Goal: Task Accomplishment & Management: Use online tool/utility

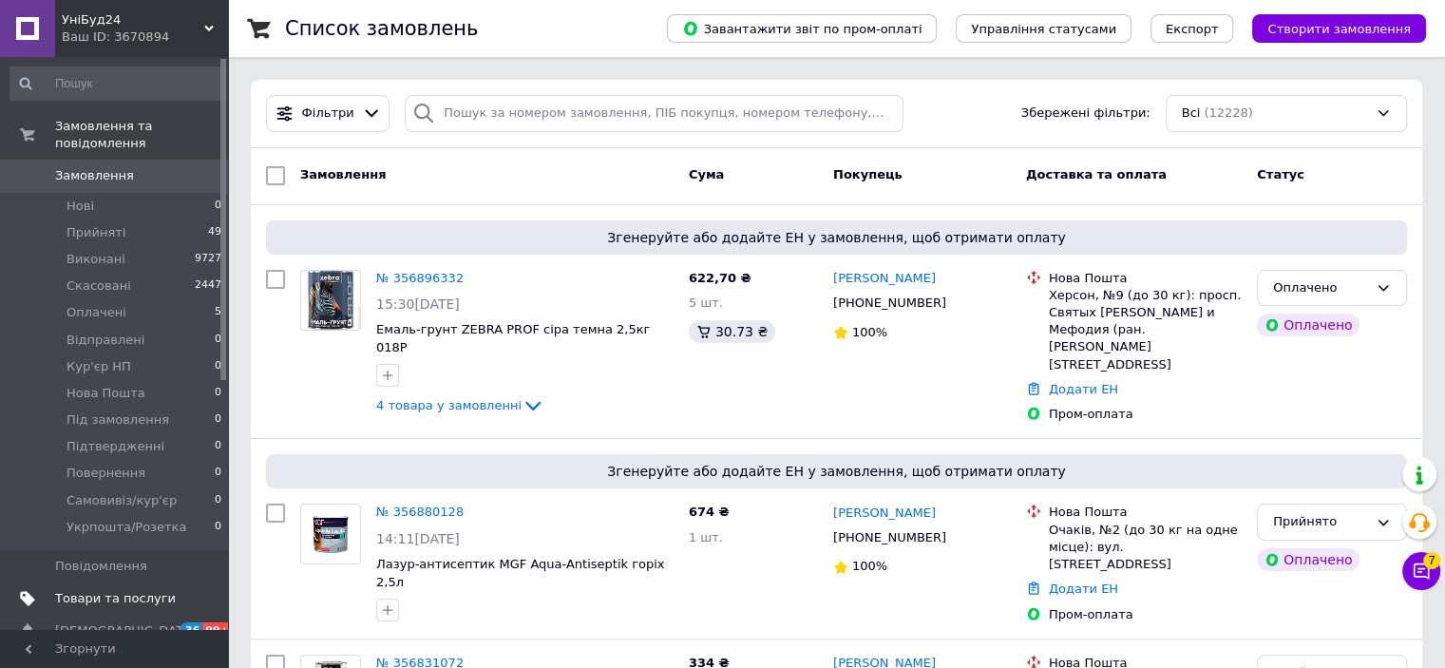
click at [168, 590] on span "Товари та послуги" at bounding box center [115, 598] width 121 height 17
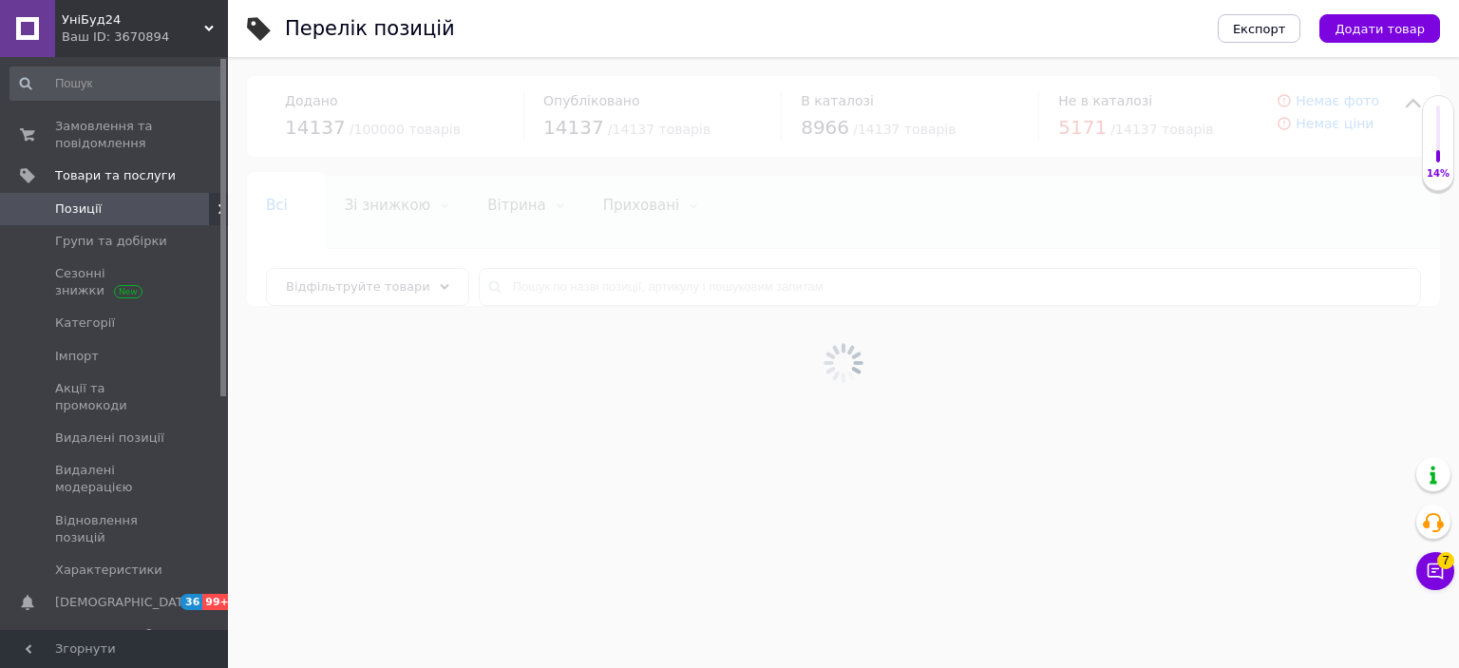
click at [653, 280] on div at bounding box center [843, 362] width 1231 height 611
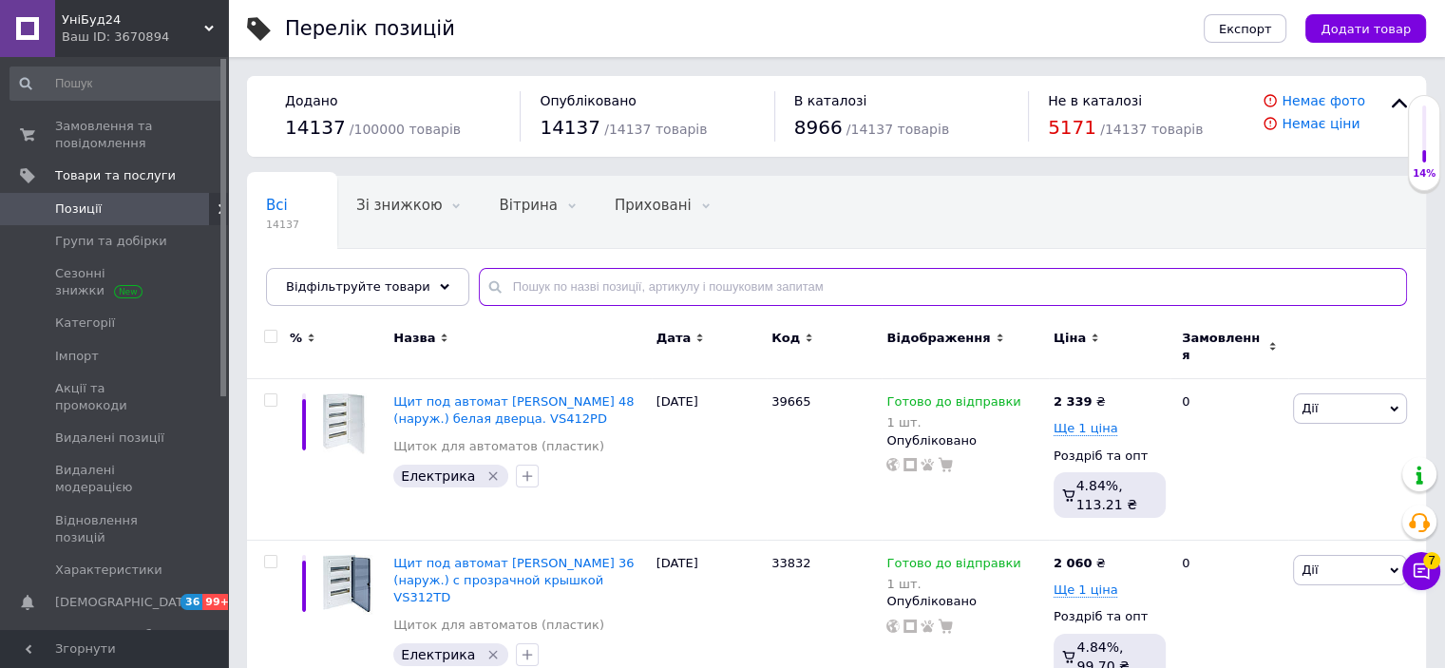
click at [654, 286] on input "text" at bounding box center [943, 287] width 928 height 38
paste input "46583"
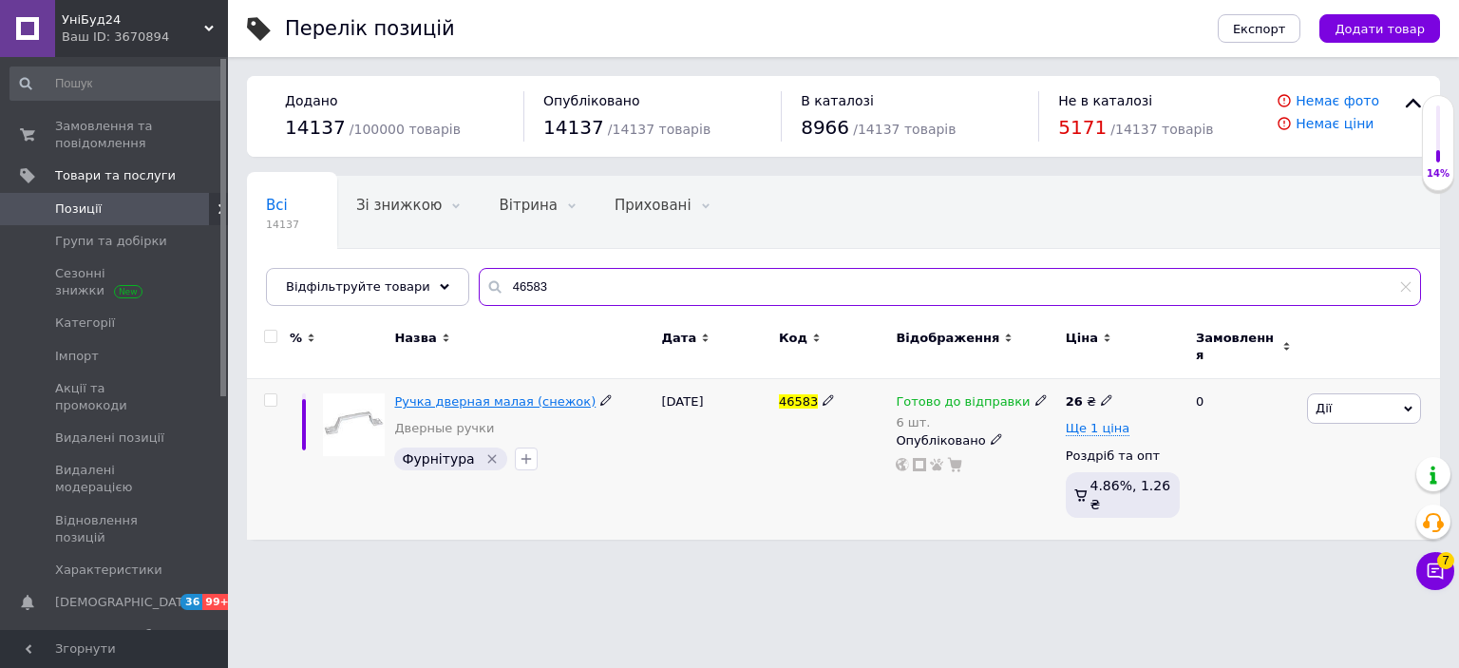
type input "46583"
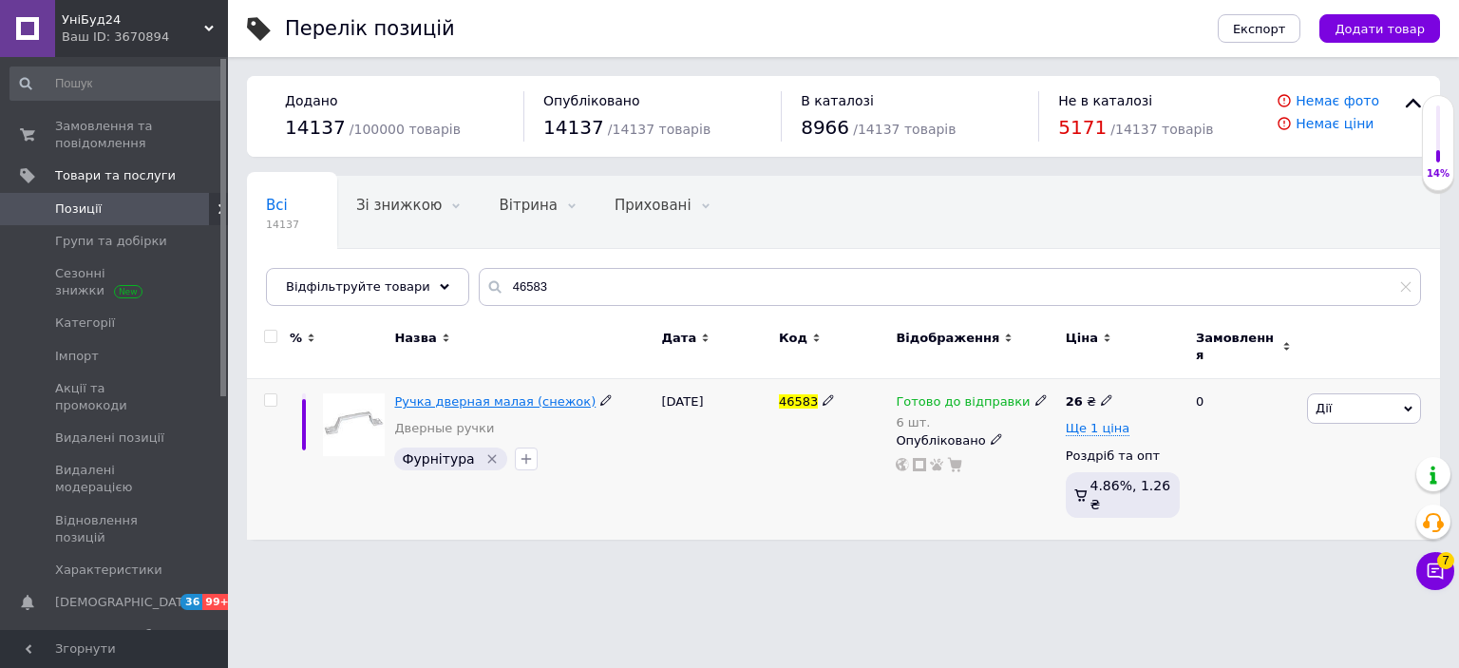
click at [489, 394] on span "Ручка дверная малая (снежок)" at bounding box center [494, 401] width 201 height 14
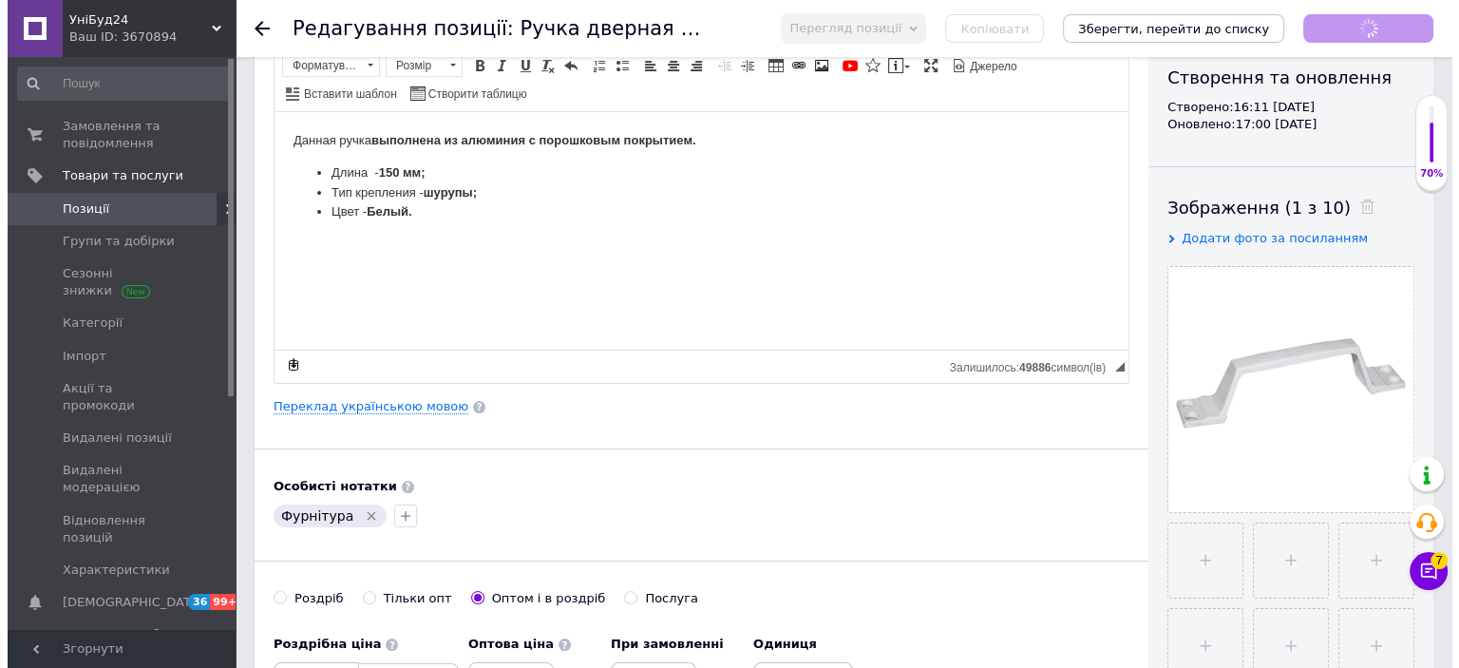
scroll to position [190, 0]
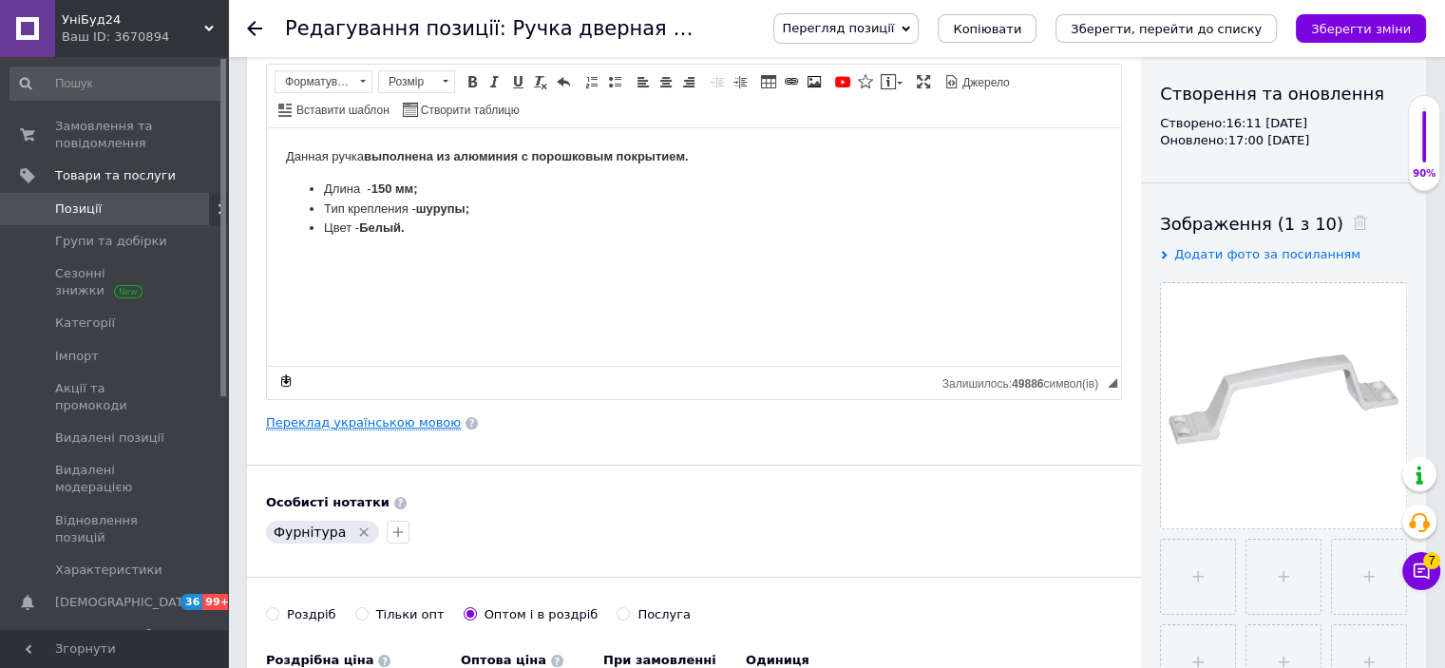
click at [387, 424] on link "Переклад українською мовою" at bounding box center [363, 422] width 195 height 15
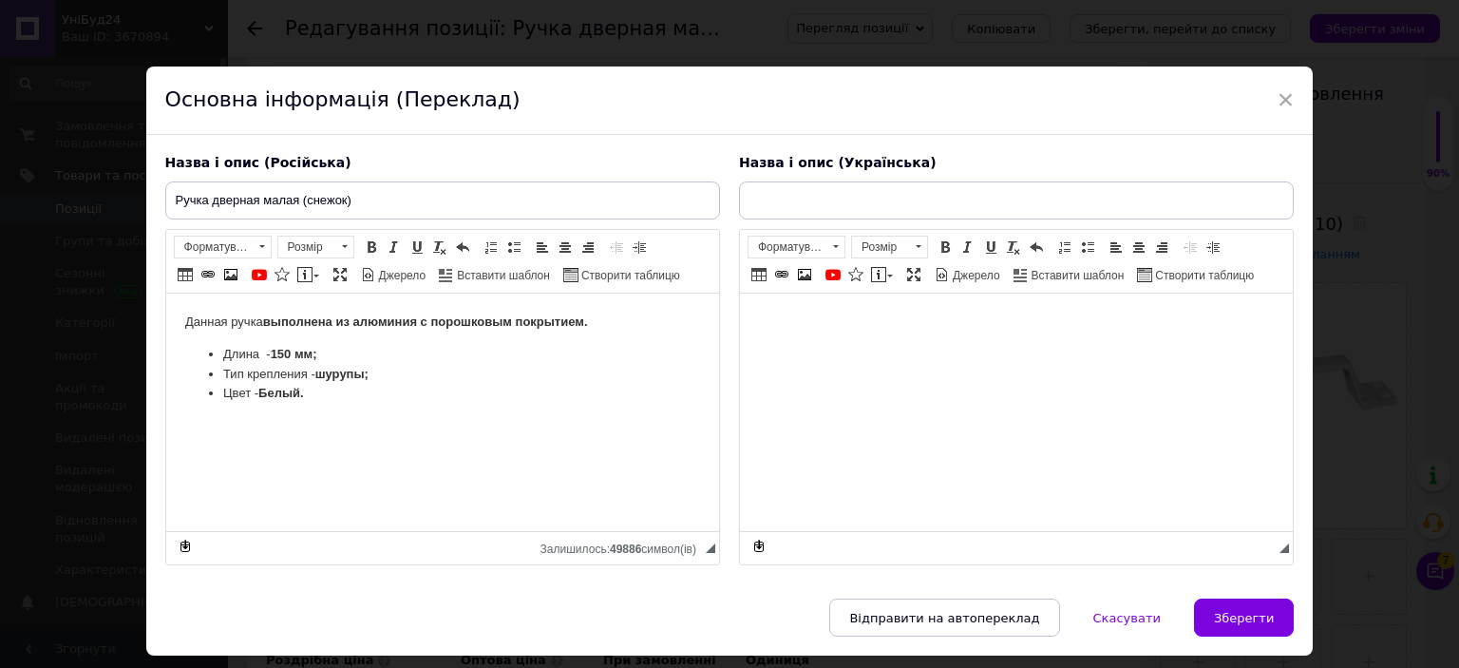
scroll to position [0, 0]
type input "Ручка дверна мала (сніжок)"
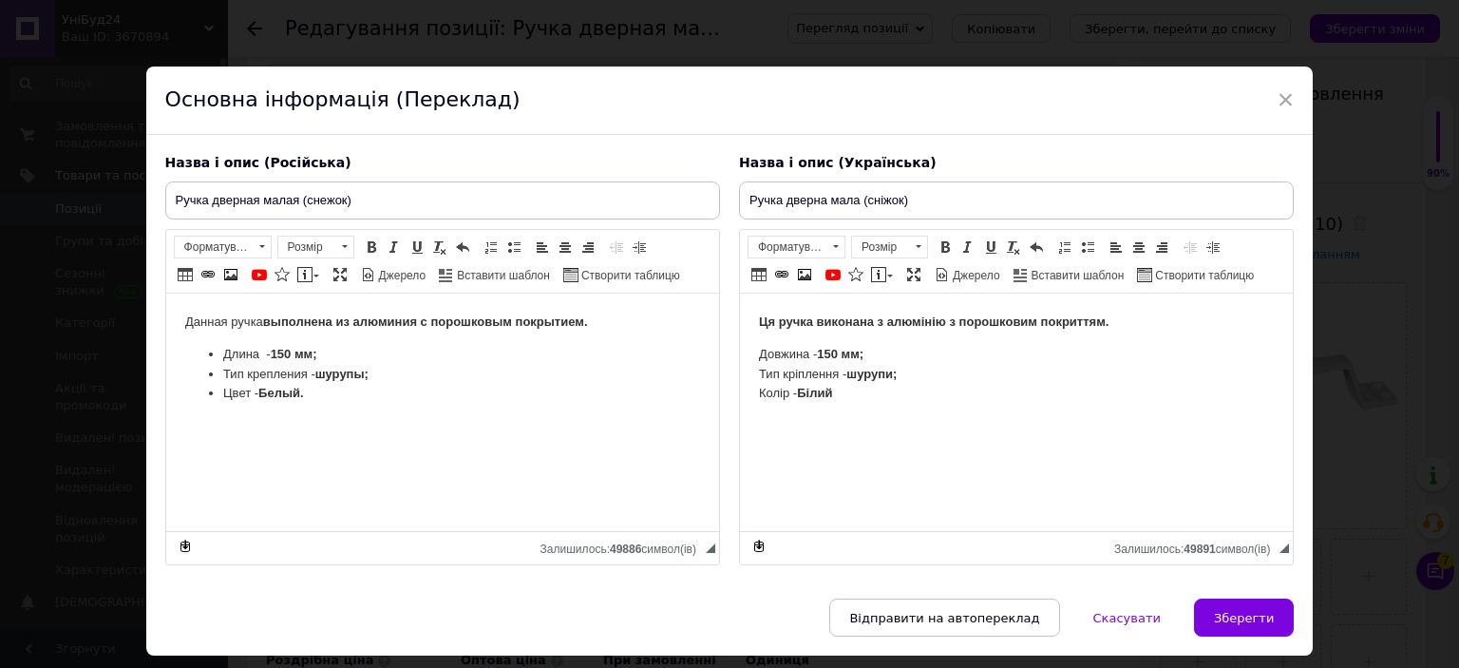
click at [282, 356] on strong "150 мм;" at bounding box center [293, 354] width 47 height 14
click at [836, 356] on strong "150 мм;" at bounding box center [839, 354] width 47 height 14
click at [1242, 611] on span "Зберегти" at bounding box center [1244, 618] width 60 height 14
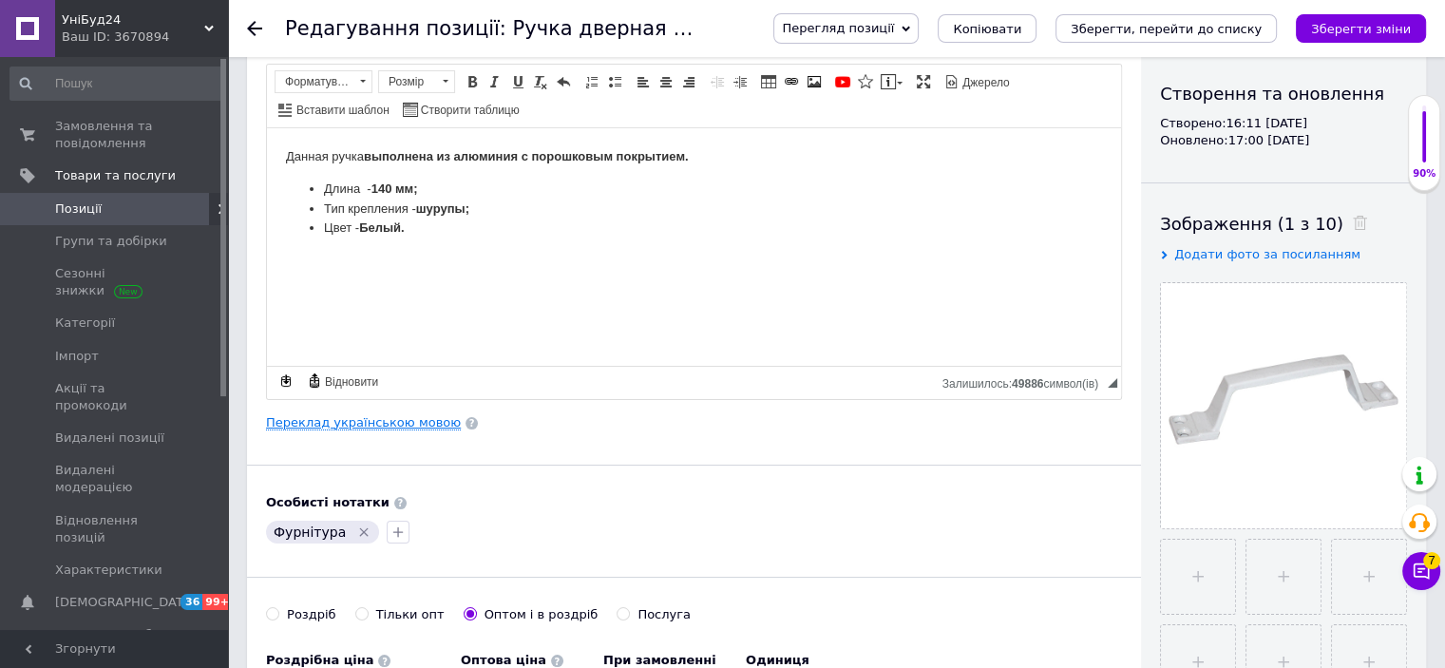
click at [382, 417] on link "Переклад українською мовою" at bounding box center [363, 422] width 195 height 15
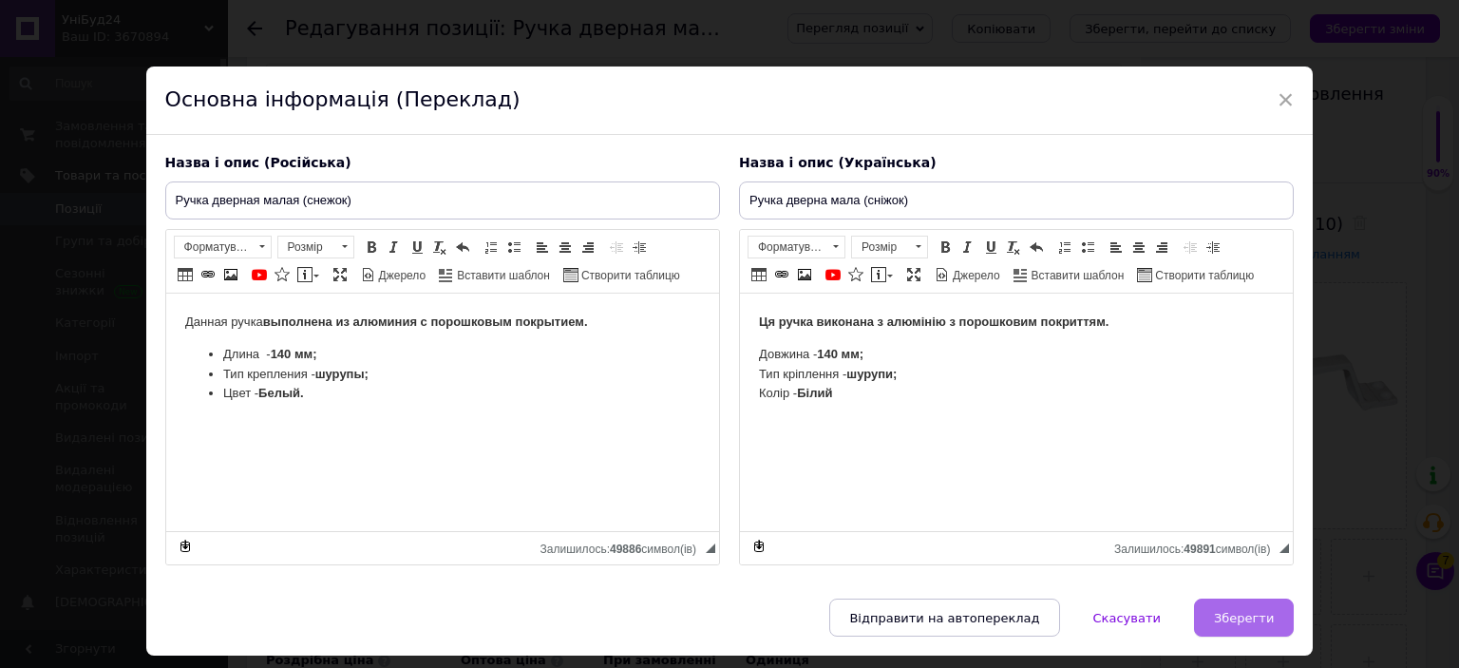
click at [1243, 617] on span "Зберегти" at bounding box center [1244, 618] width 60 height 14
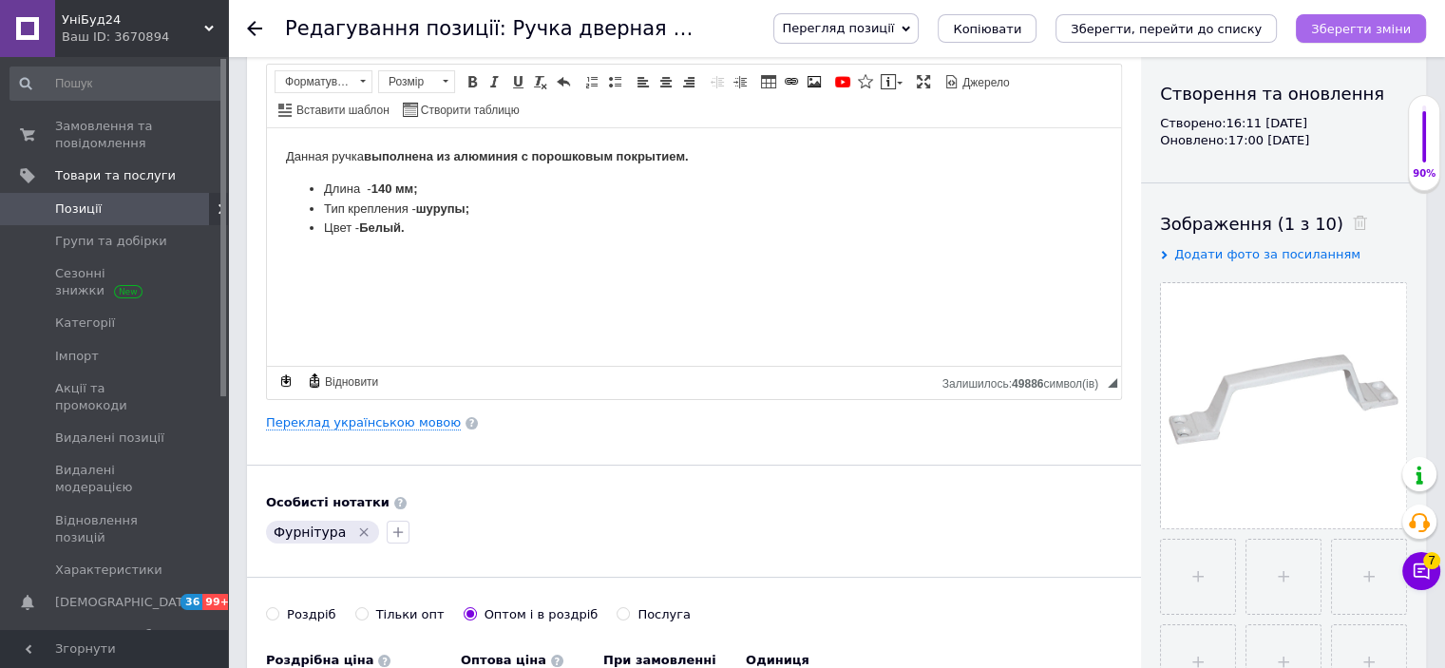
click at [1352, 30] on icon "Зберегти зміни" at bounding box center [1361, 29] width 100 height 14
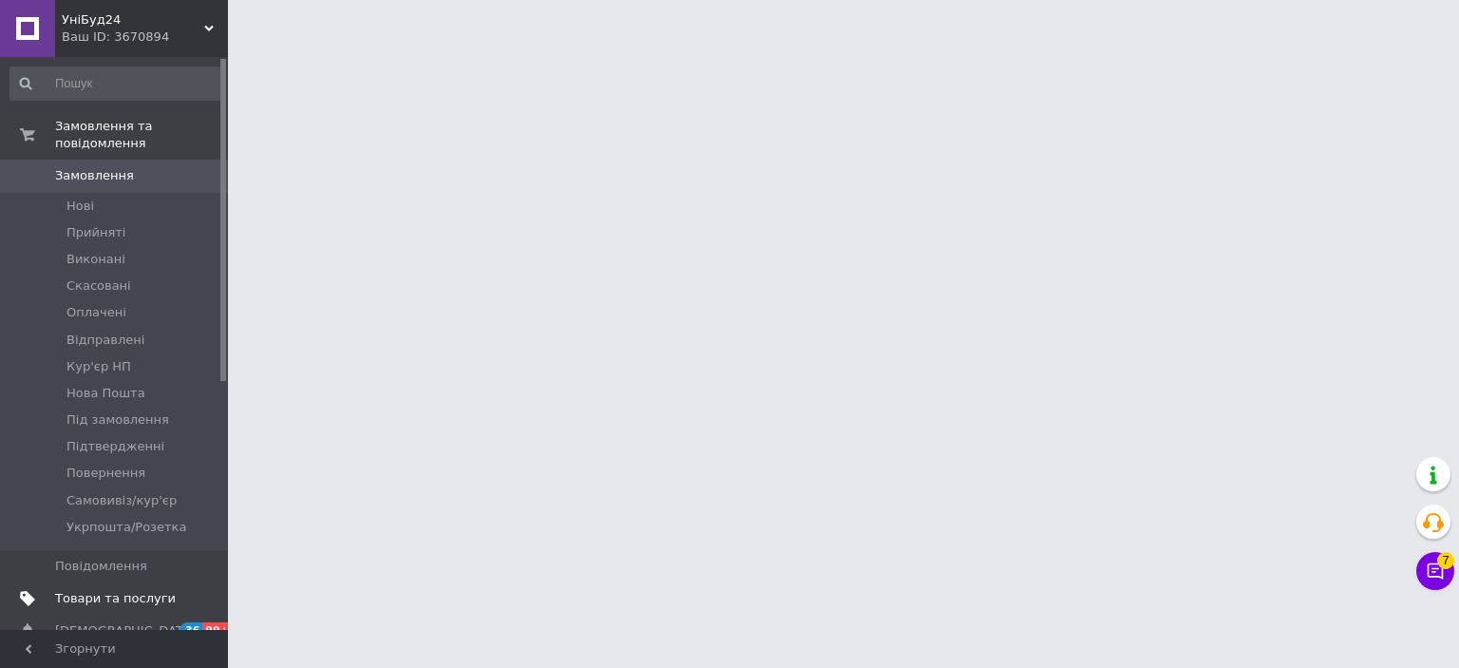
click at [99, 590] on span "Товари та послуги" at bounding box center [115, 598] width 121 height 17
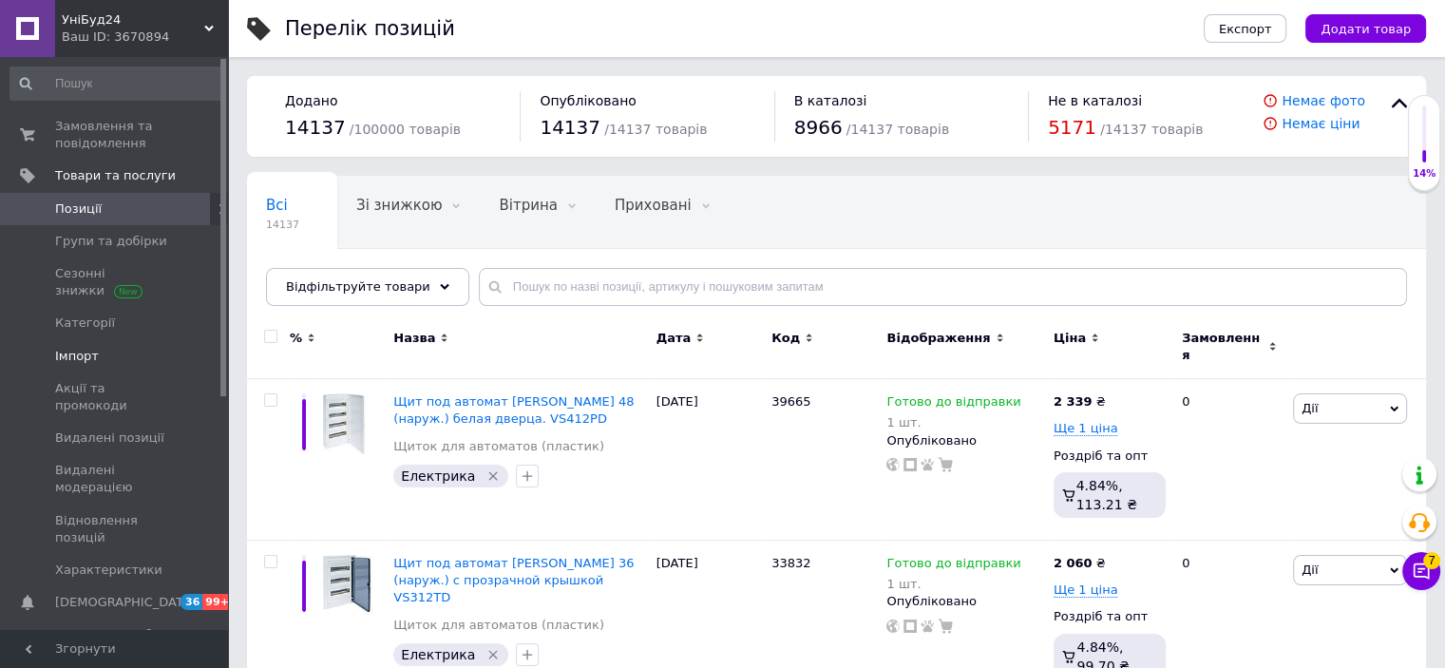
click at [119, 358] on span "Імпорт" at bounding box center [115, 356] width 121 height 17
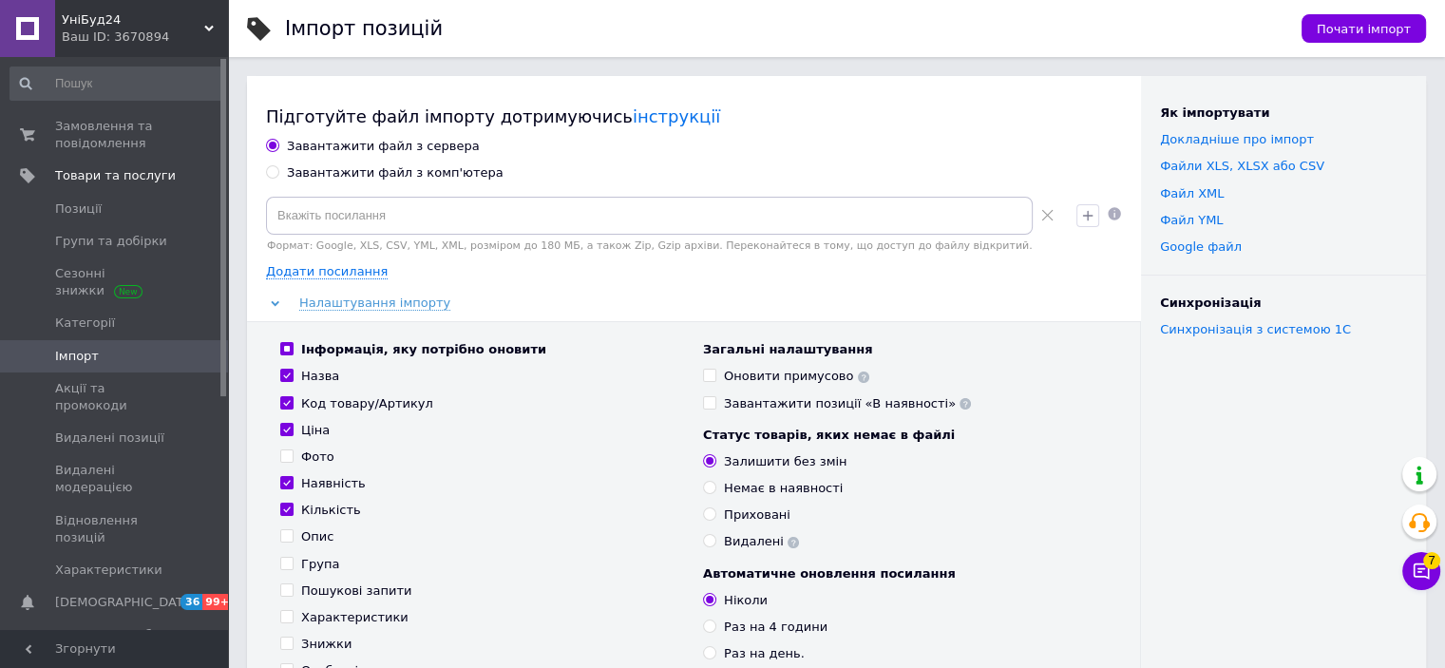
click at [369, 174] on div "Завантажити файл з комп'ютера" at bounding box center [395, 172] width 217 height 17
click at [278, 174] on input "Завантажити файл з комп'ютера" at bounding box center [272, 171] width 12 height 12
radio input "true"
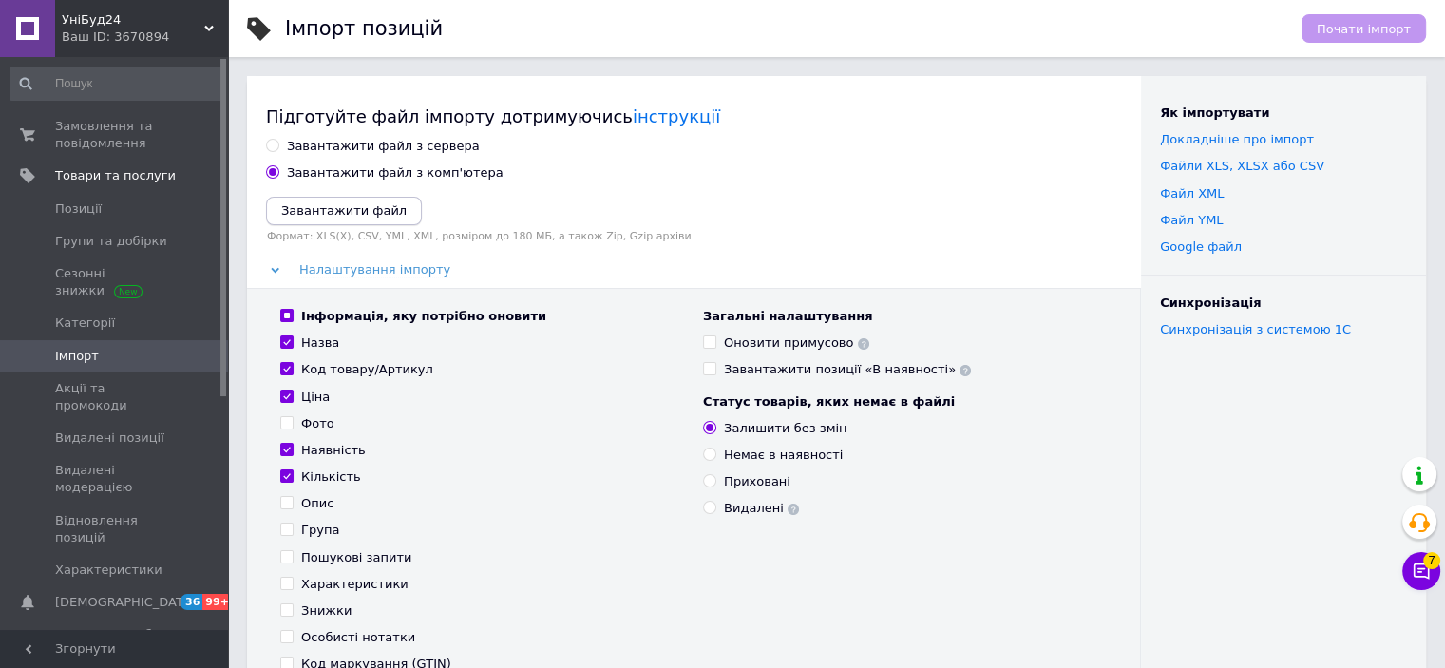
click at [355, 208] on icon "Завантажити файл" at bounding box center [343, 210] width 125 height 14
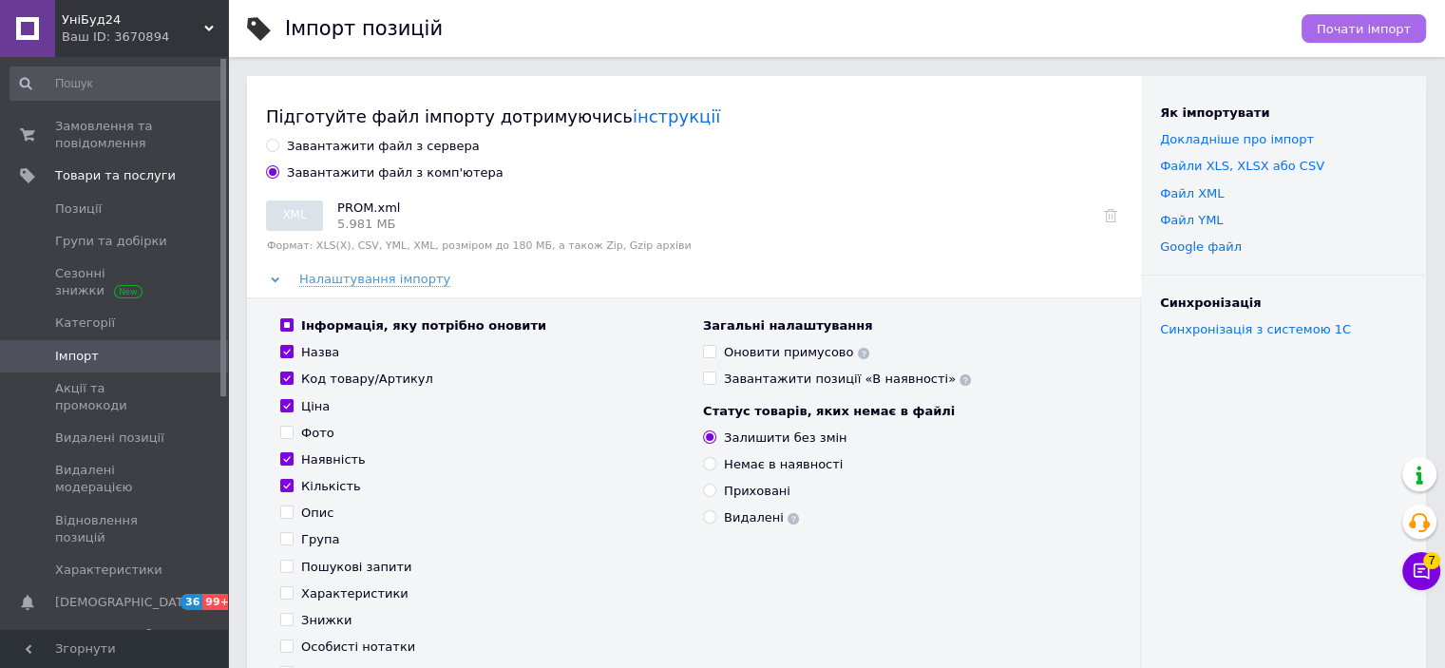
click at [1364, 29] on span "Почати імпорт" at bounding box center [1364, 29] width 94 height 14
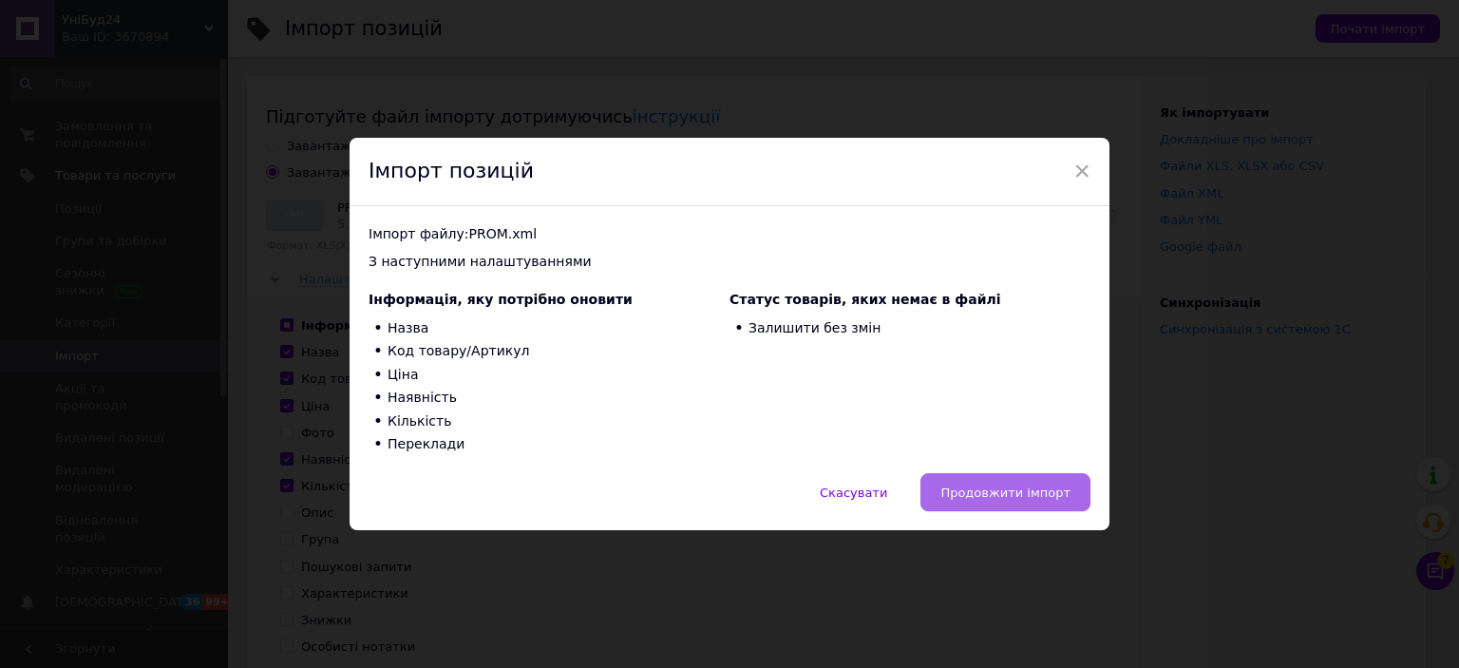
click at [1028, 495] on span "Продовжити імпорт" at bounding box center [1006, 493] width 130 height 14
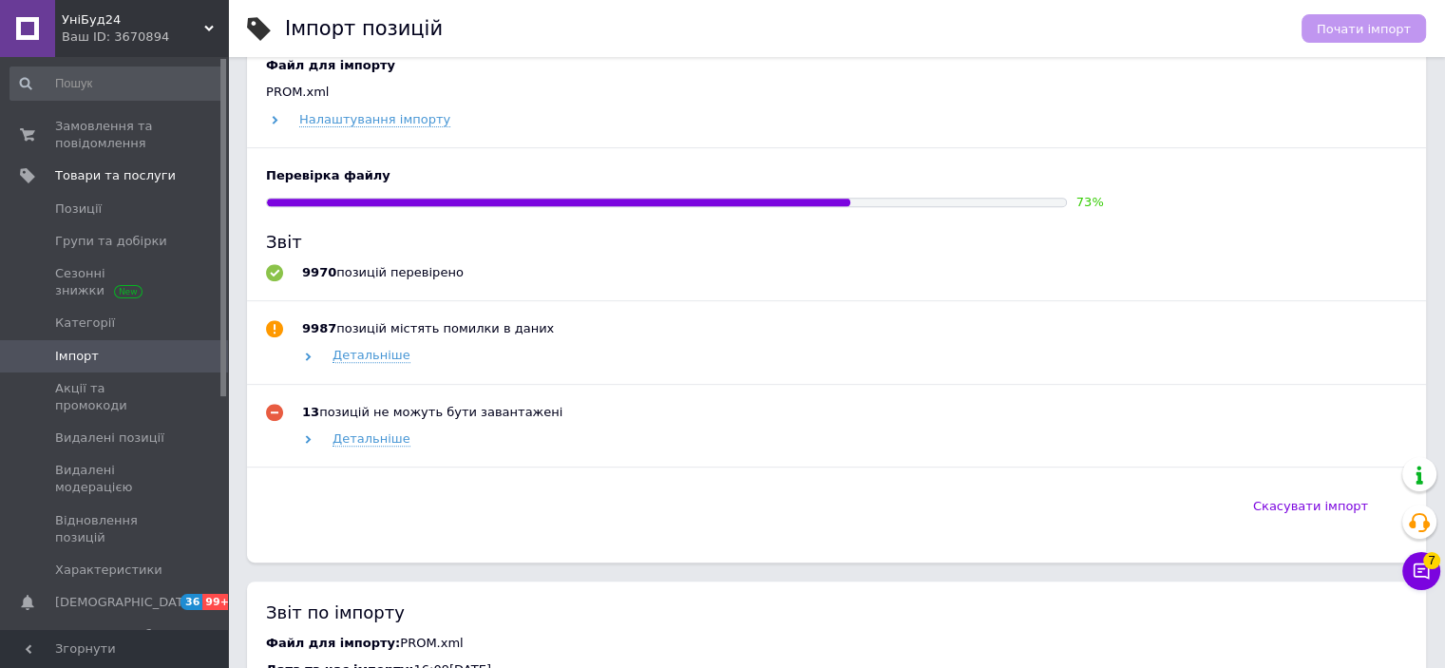
scroll to position [665, 0]
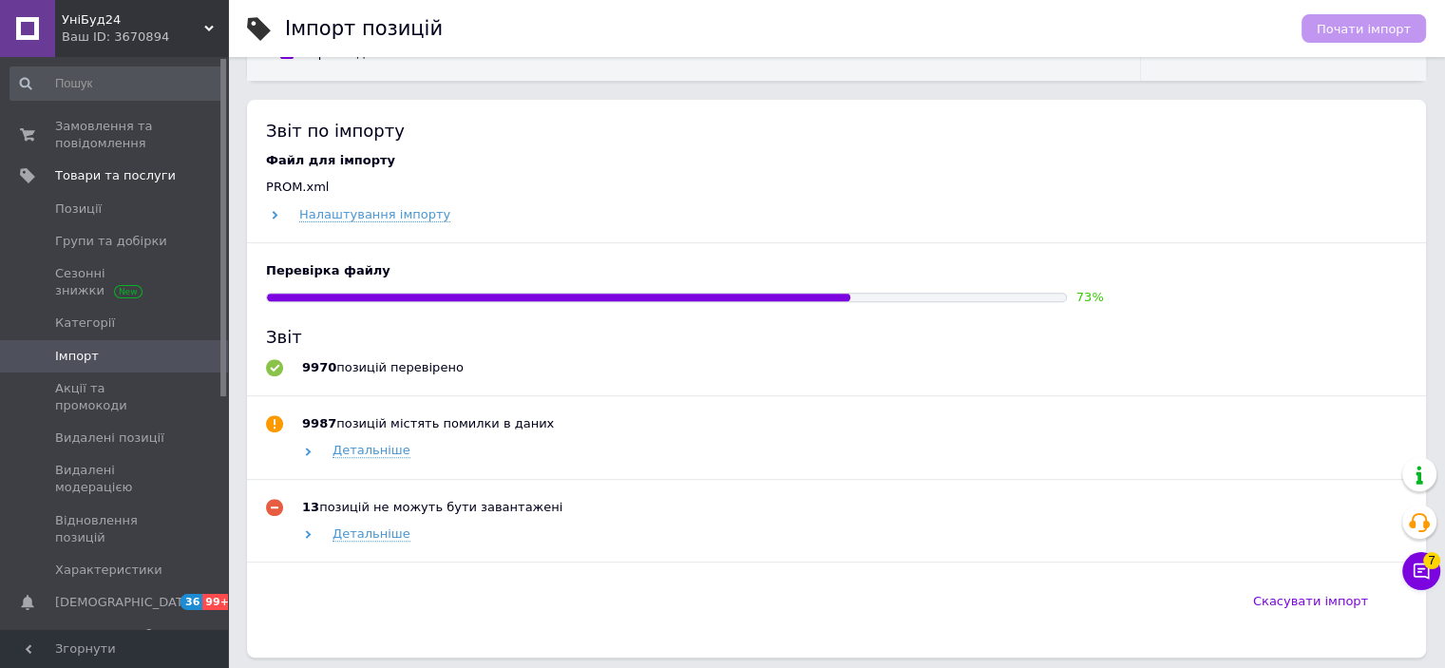
click at [858, 200] on div "Файл для імпорту PROM.xml Налаштування імпорту Перевірка файлу 73 % Звіт 9970 п…" at bounding box center [836, 366] width 1141 height 429
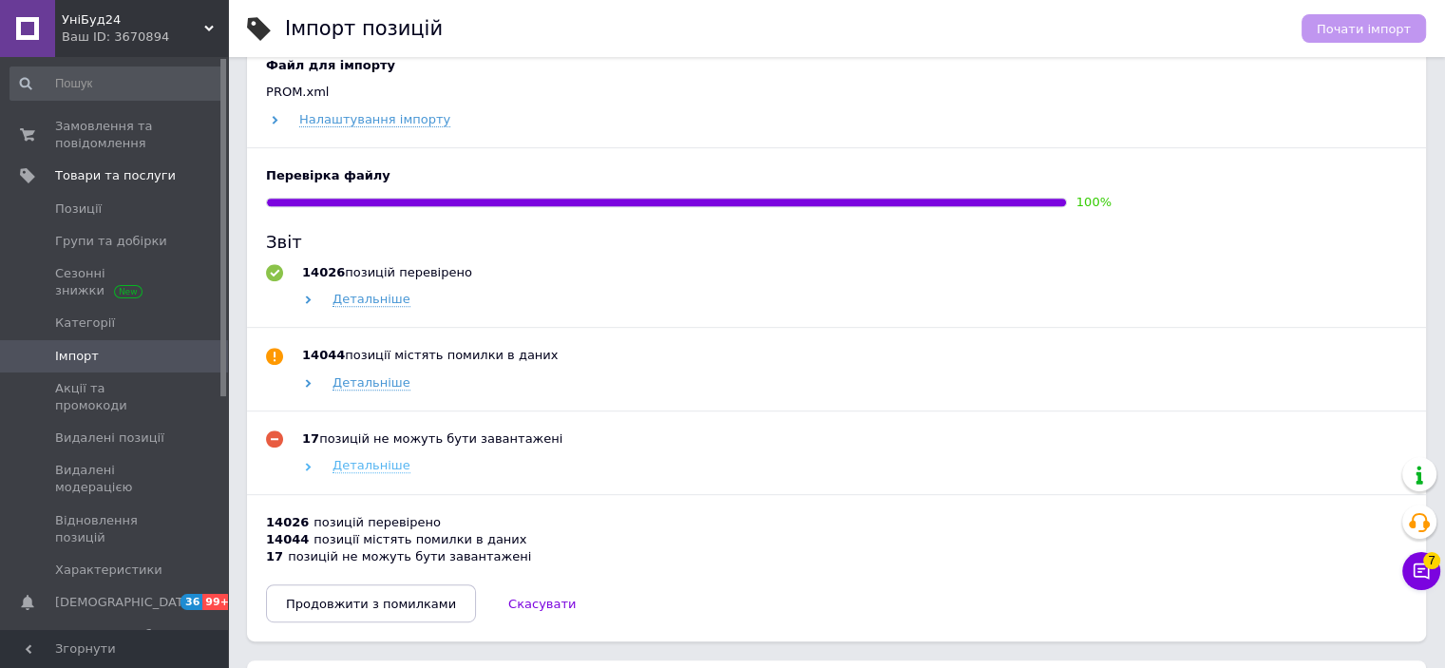
click at [376, 466] on span "Детальніше" at bounding box center [372, 465] width 78 height 15
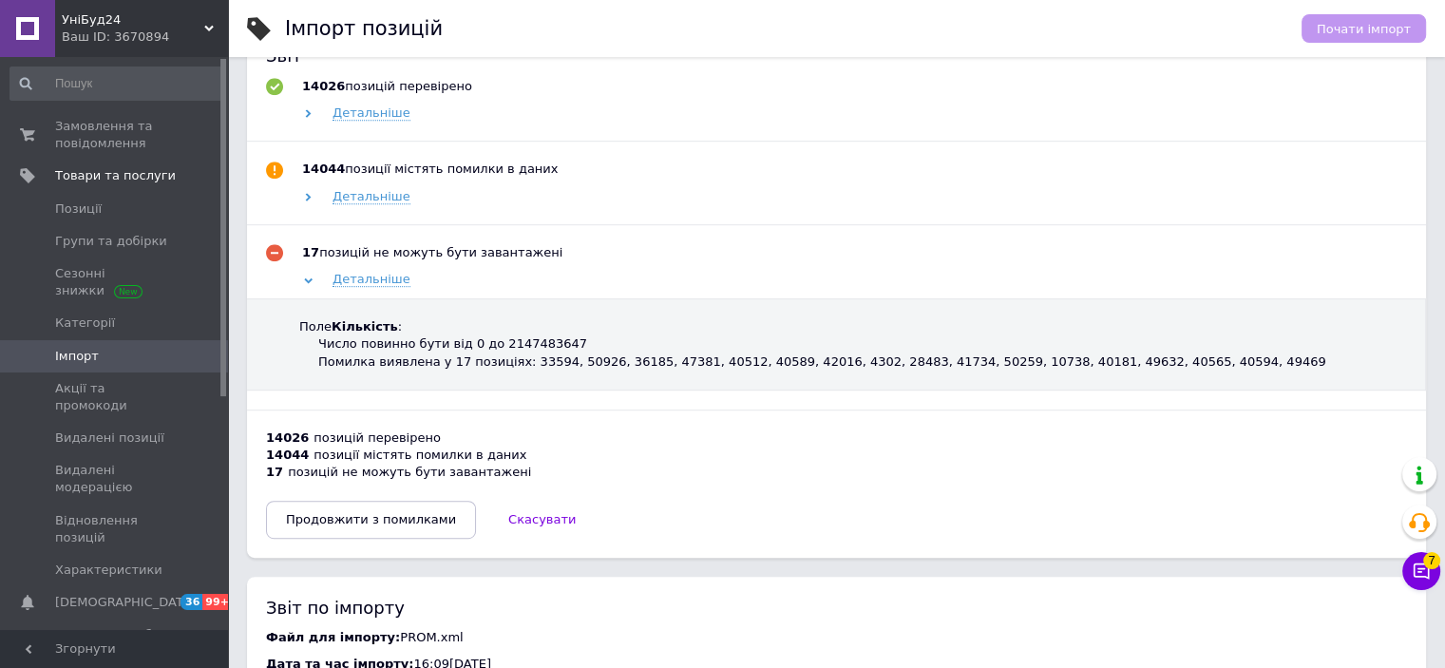
scroll to position [950, 0]
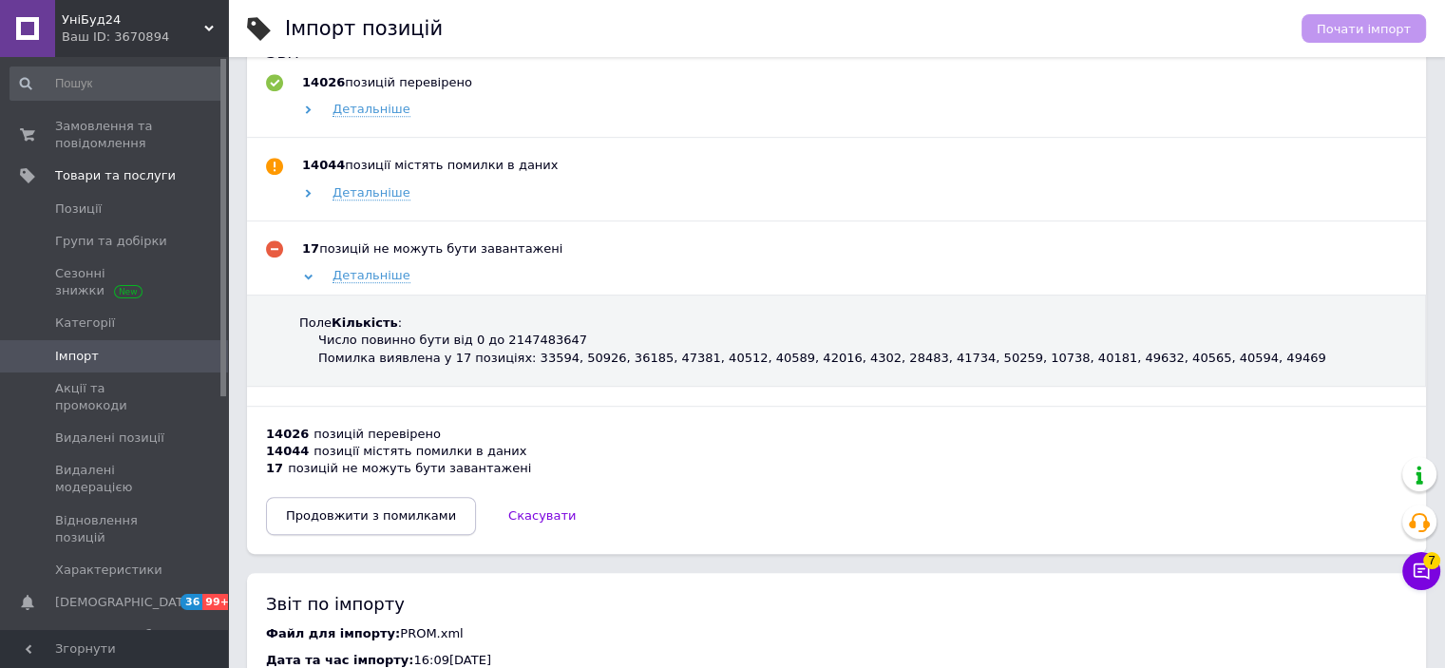
click at [387, 523] on span "Продовжити з помилками" at bounding box center [371, 515] width 170 height 14
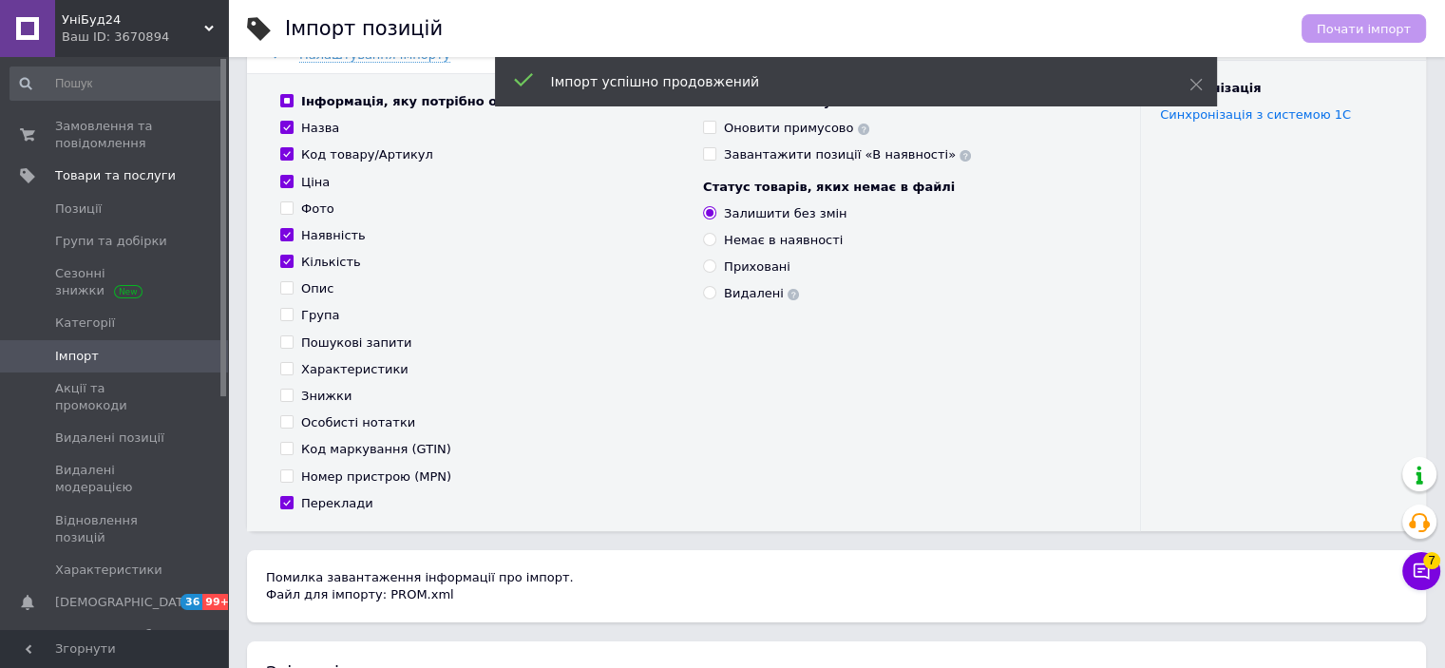
scroll to position [101, 0]
